Goal: Navigation & Orientation: Understand site structure

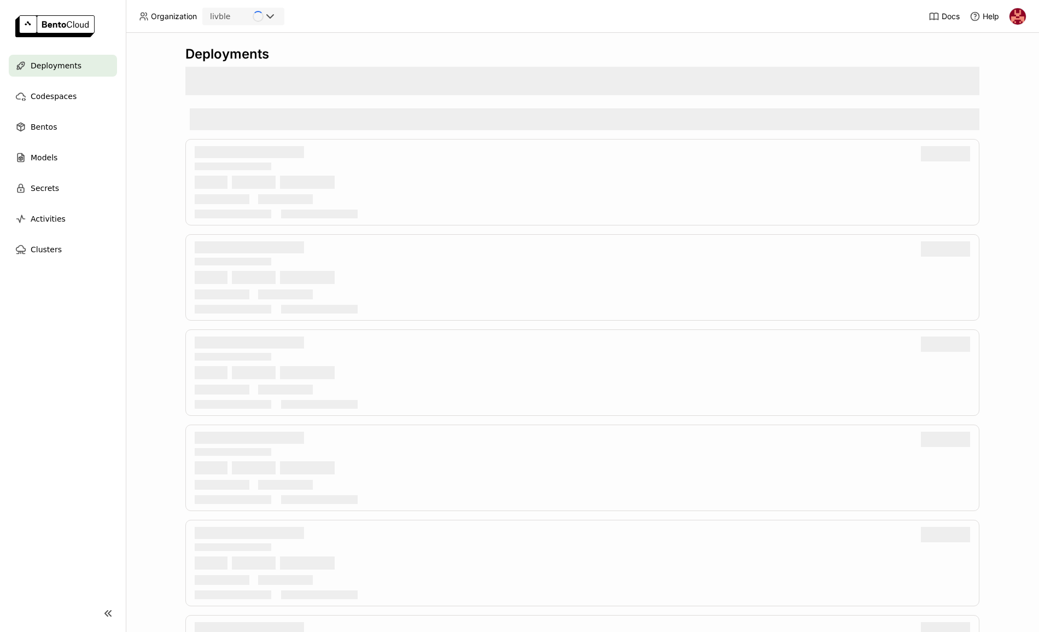
click at [84, 395] on nav "Deployments Codespaces Bentos Models Secrets Activities Clusters" at bounding box center [63, 318] width 126 height 527
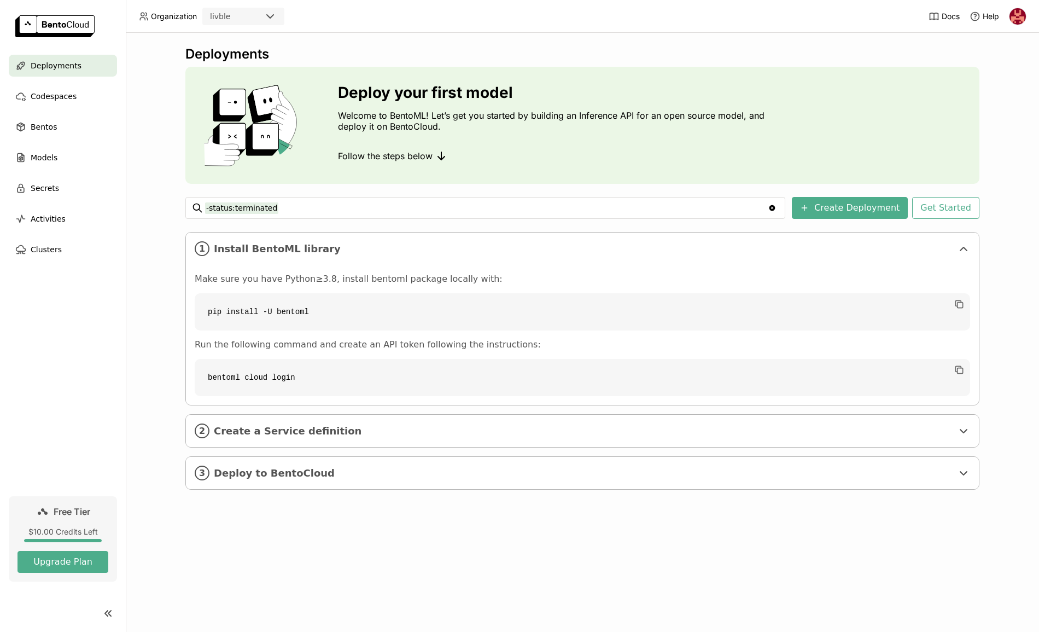
click at [383, 519] on div "Deployments Deploy your first model Welcome to BentoML! Let’s get you started b…" at bounding box center [582, 332] width 913 height 599
click at [48, 102] on span "Codespaces" at bounding box center [54, 96] width 46 height 13
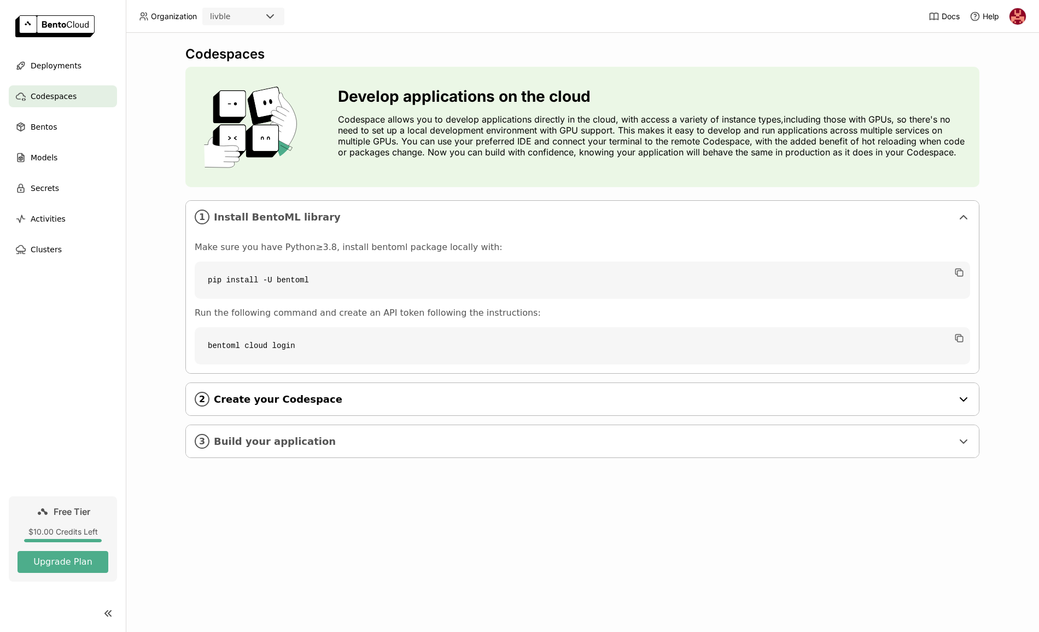
click at [288, 395] on span "Create your Codespace" at bounding box center [583, 399] width 739 height 12
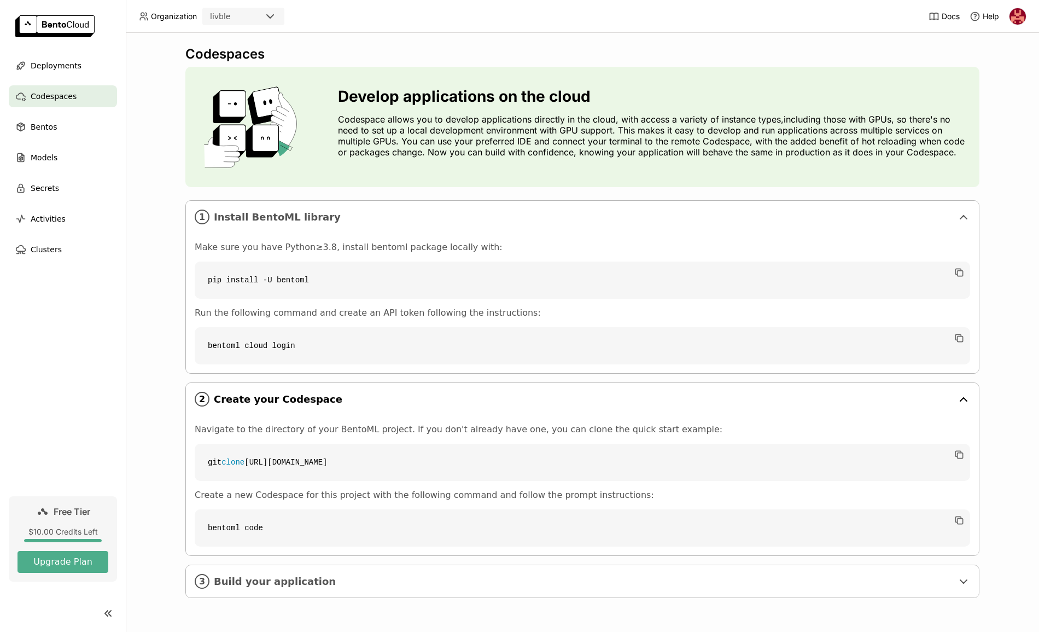
click at [288, 395] on span "Create your Codespace" at bounding box center [583, 399] width 739 height 12
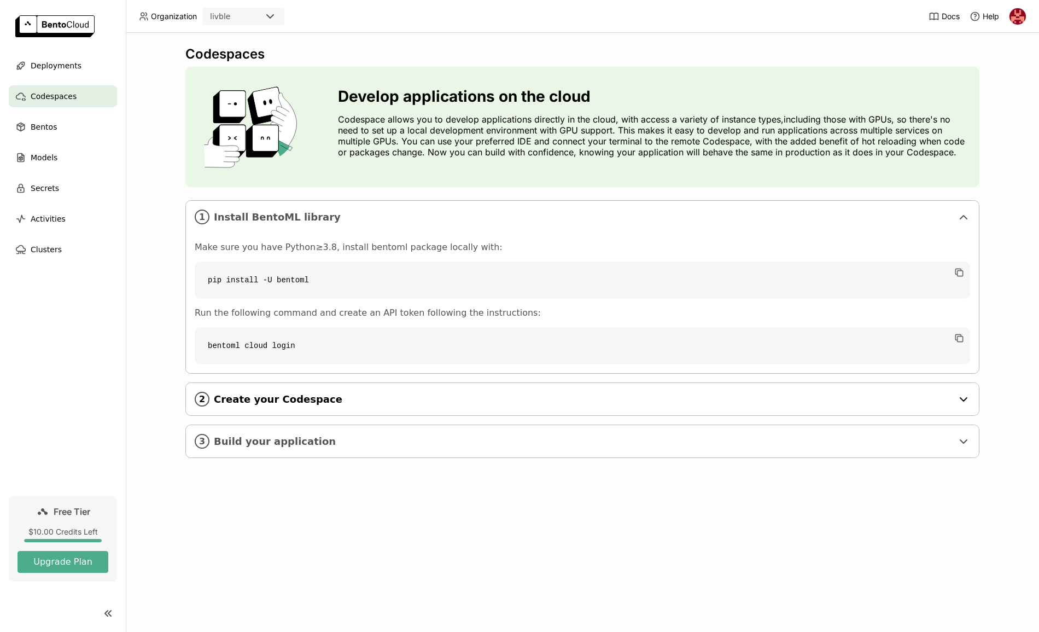
click at [295, 394] on span "Create your Codespace" at bounding box center [583, 399] width 739 height 12
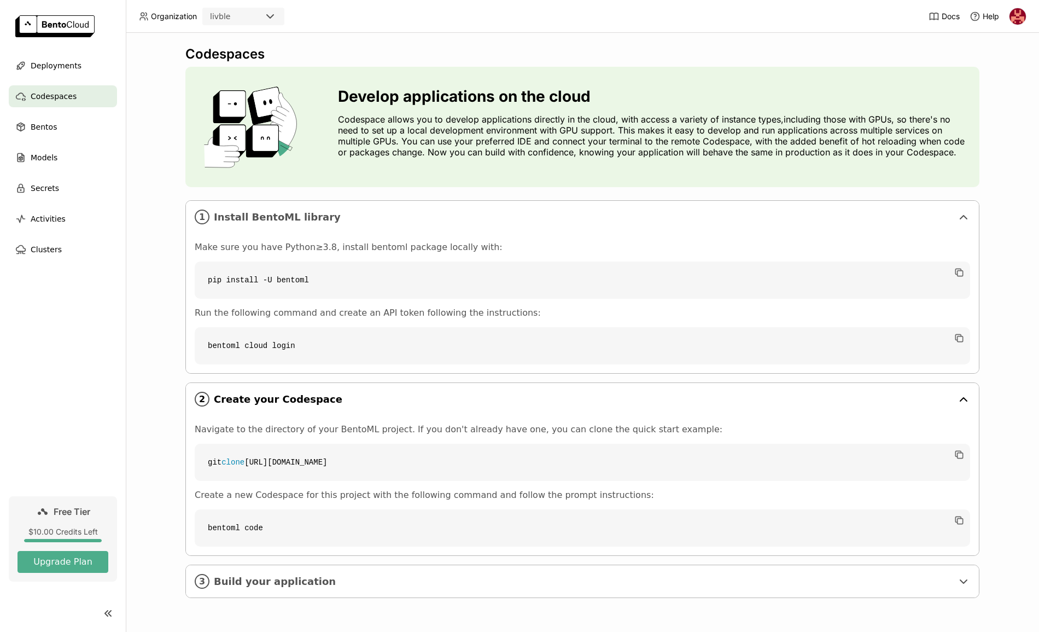
click at [295, 395] on span "Create your Codespace" at bounding box center [583, 399] width 739 height 12
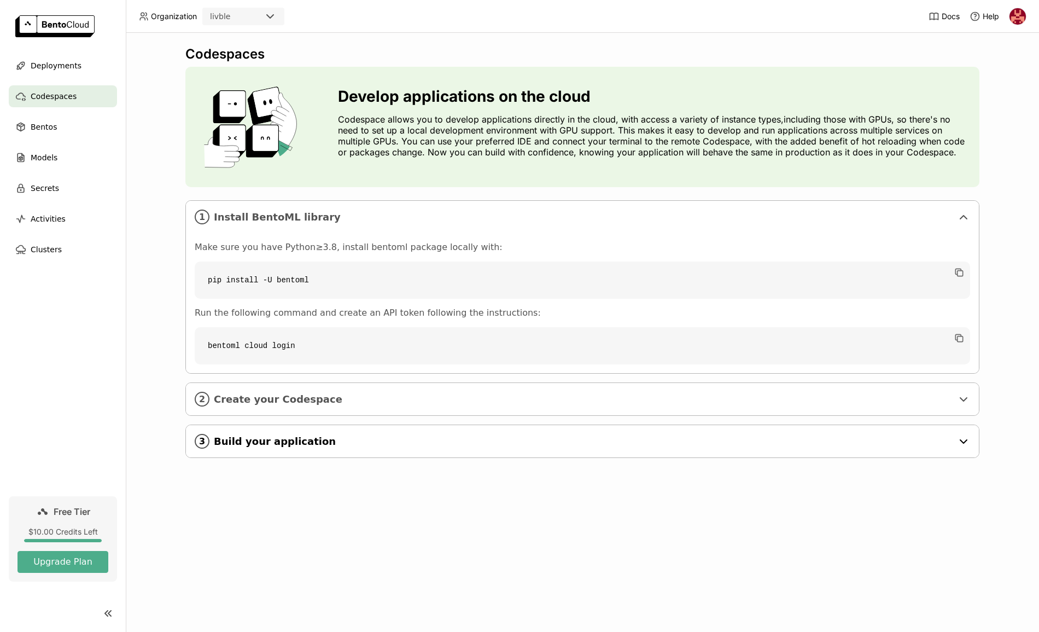
click at [293, 437] on span "Build your application" at bounding box center [583, 441] width 739 height 12
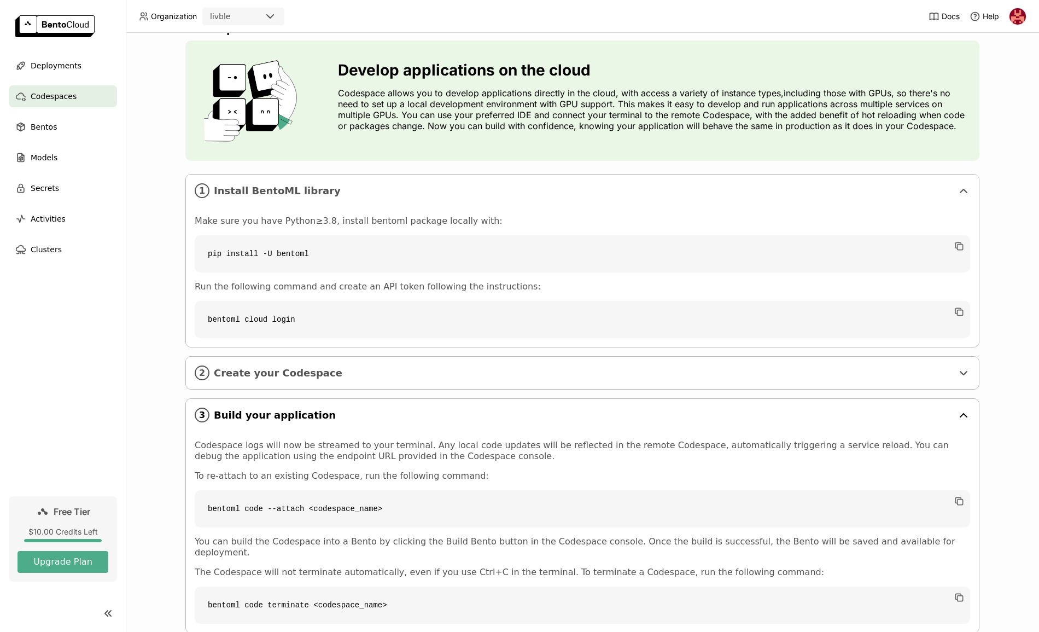
scroll to position [46, 0]
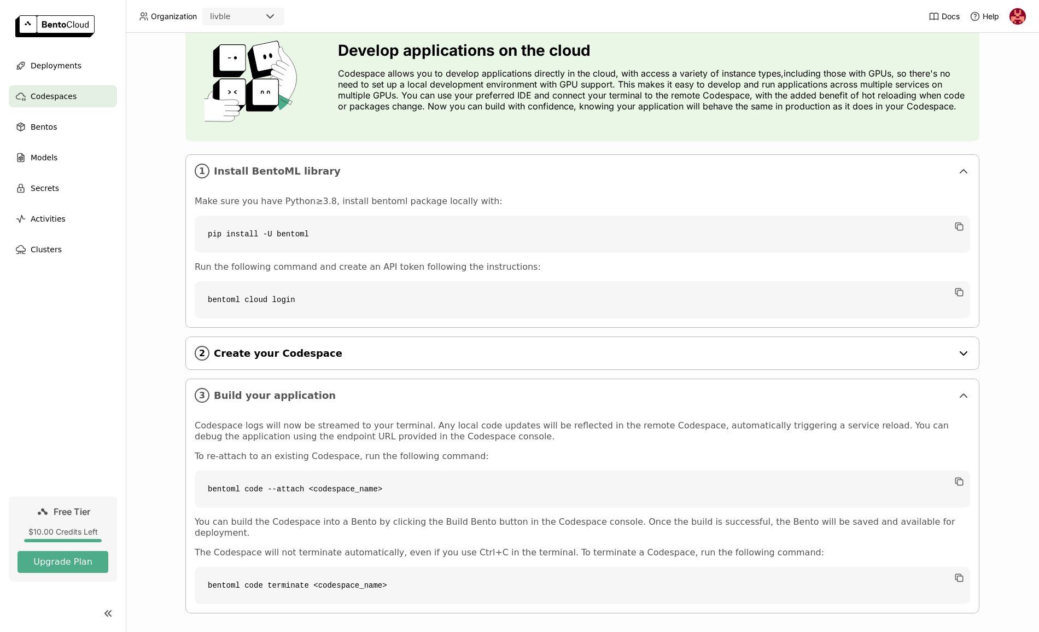
click at [262, 393] on span "Build your application" at bounding box center [583, 395] width 739 height 12
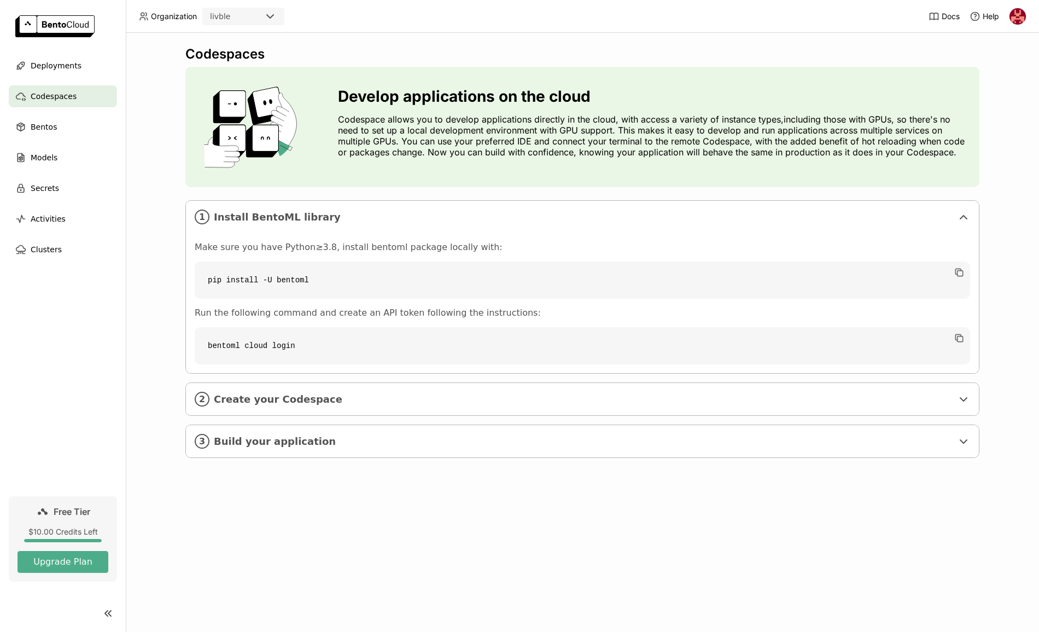
scroll to position [0, 0]
click at [43, 126] on span "Bentos" at bounding box center [44, 126] width 26 height 13
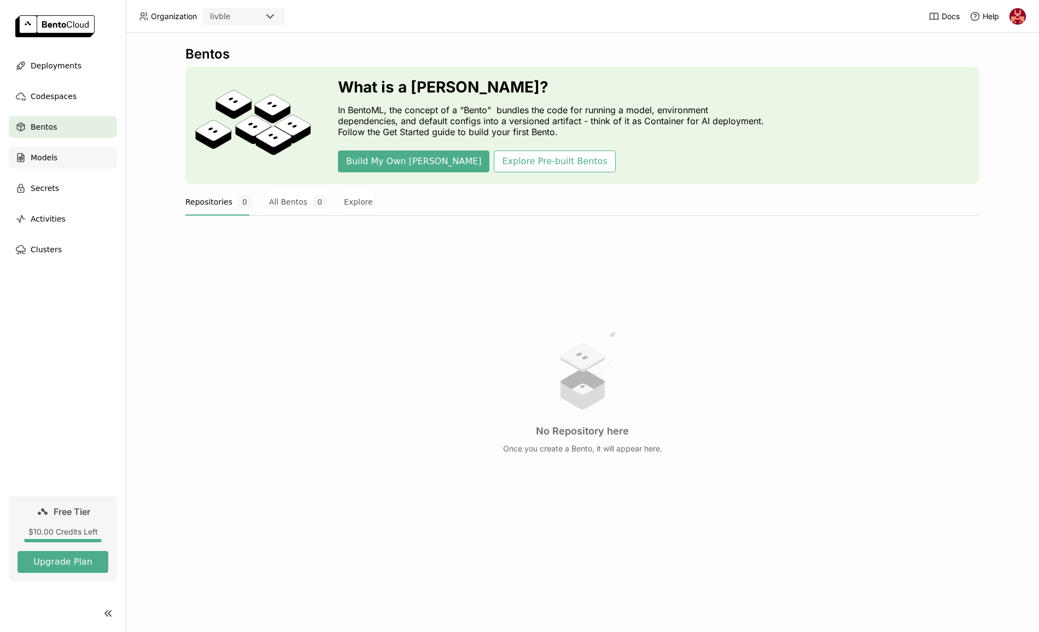
click at [50, 155] on span "Models" at bounding box center [44, 157] width 27 height 13
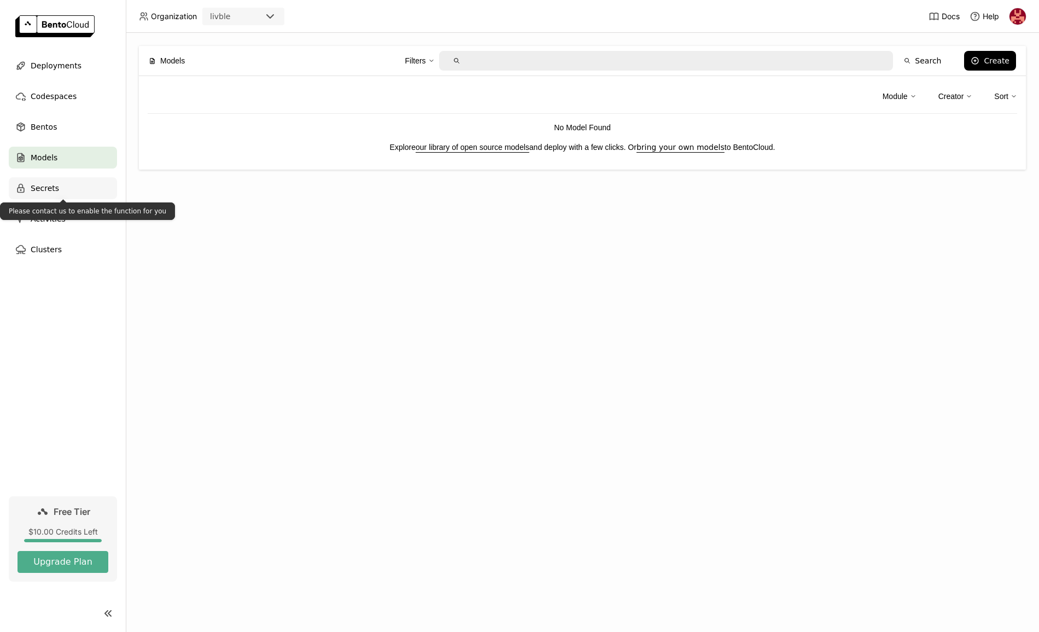
click at [62, 190] on div "Secrets" at bounding box center [63, 188] width 108 height 22
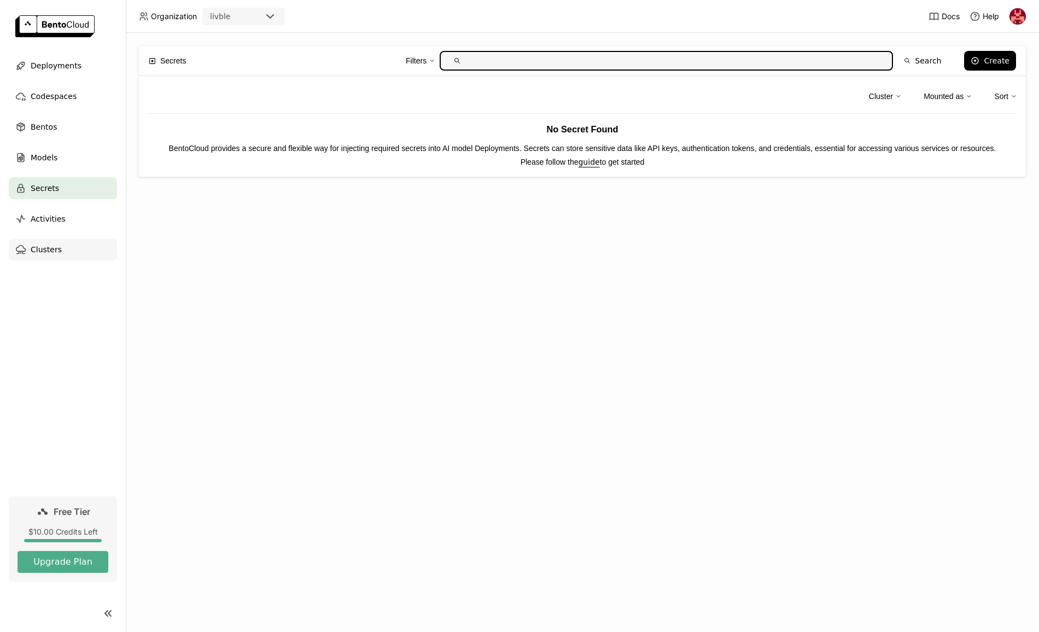
click at [68, 241] on div "Clusters" at bounding box center [63, 249] width 108 height 22
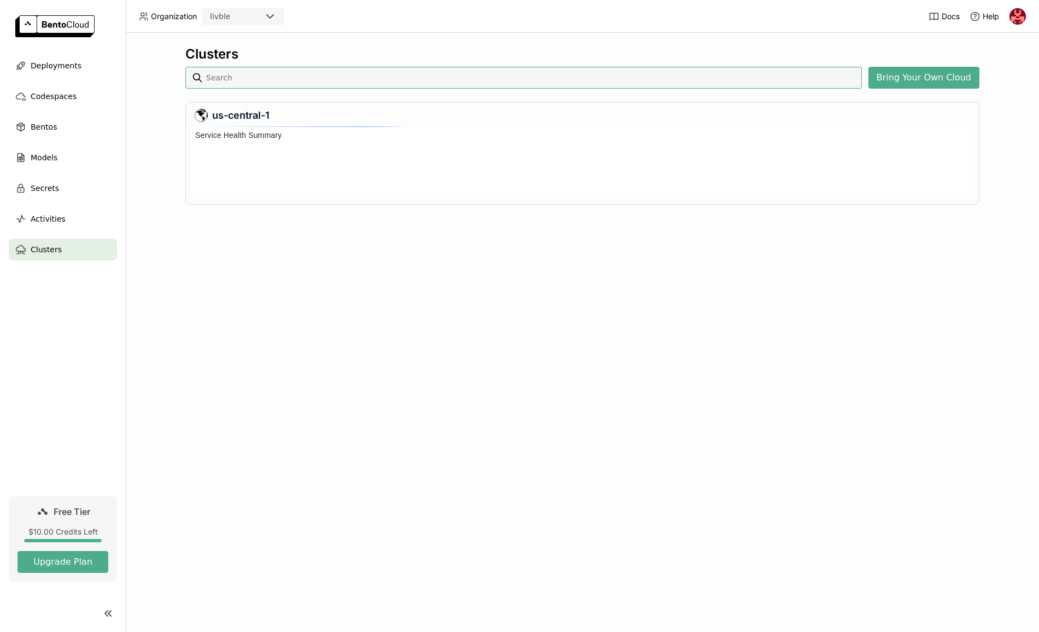
scroll to position [67, 779]
click at [50, 74] on div "Deployments" at bounding box center [63, 66] width 108 height 22
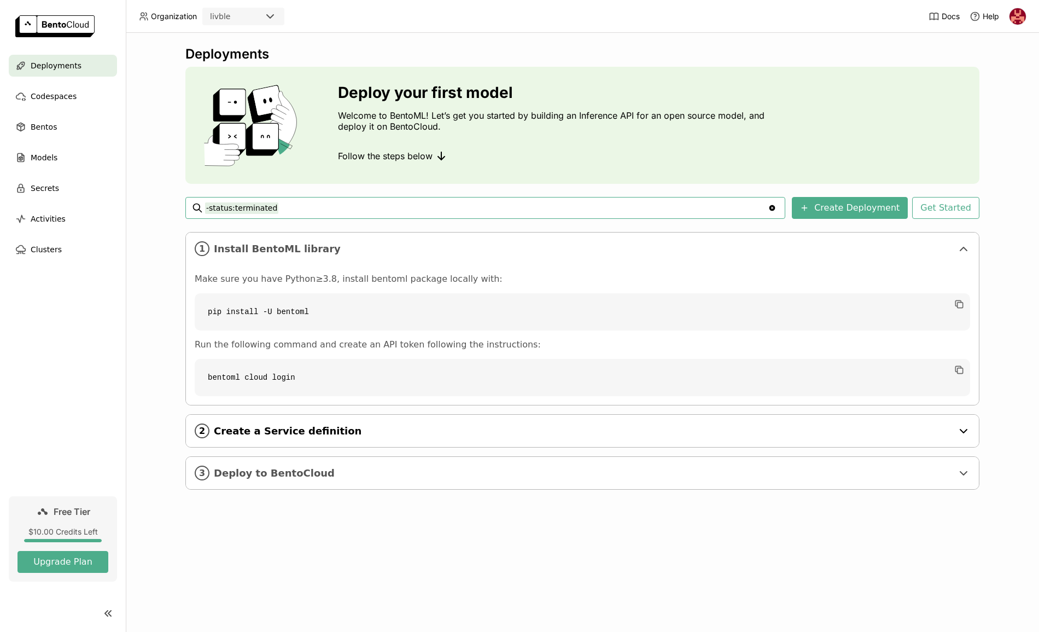
click at [264, 433] on span "Create a Service definition" at bounding box center [583, 431] width 739 height 12
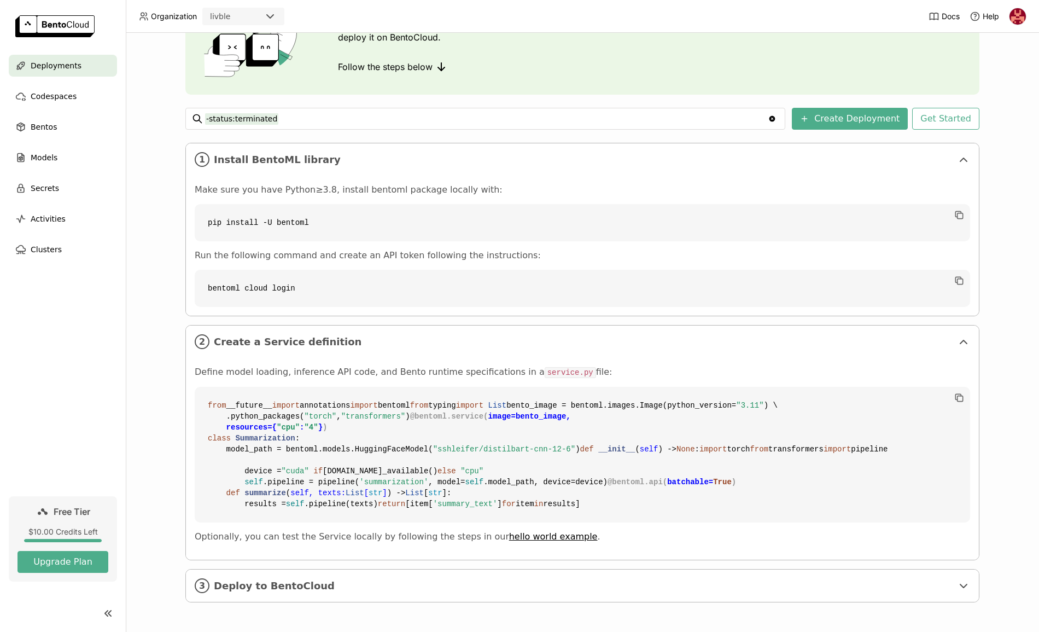
scroll to position [286, 0]
